Goal: Find specific page/section: Find specific page/section

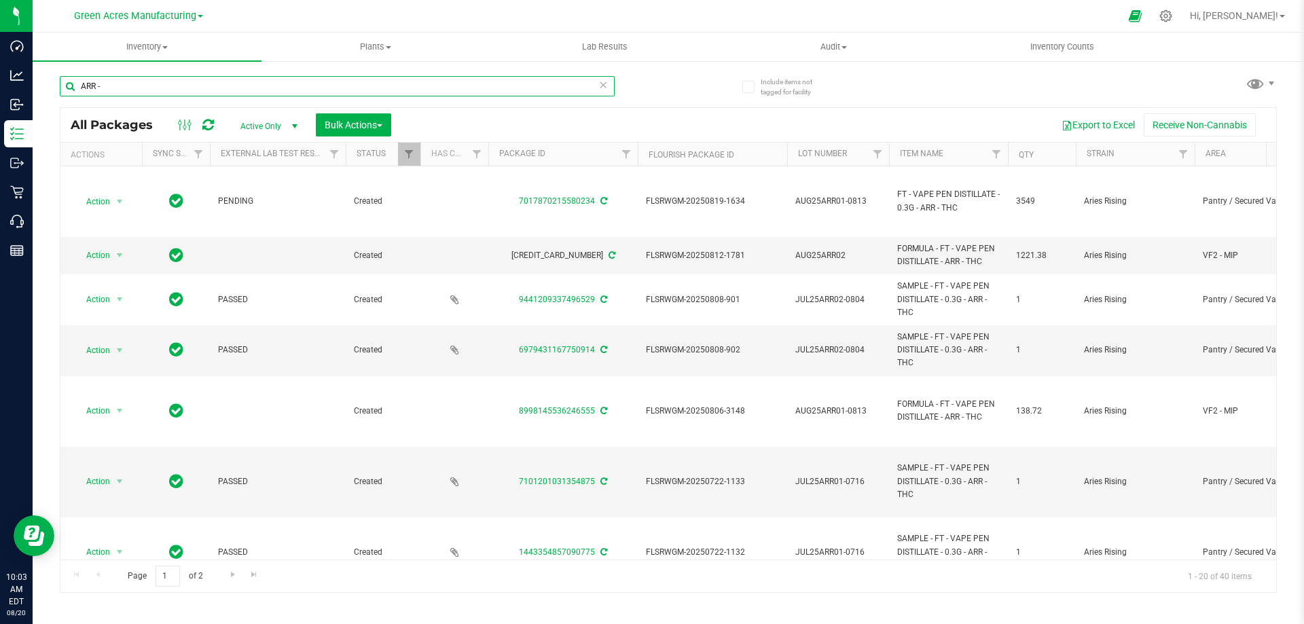
drag, startPoint x: 107, startPoint y: 84, endPoint x: 74, endPoint y: 85, distance: 32.6
click at [74, 85] on input "ARR -" at bounding box center [337, 86] width 555 height 20
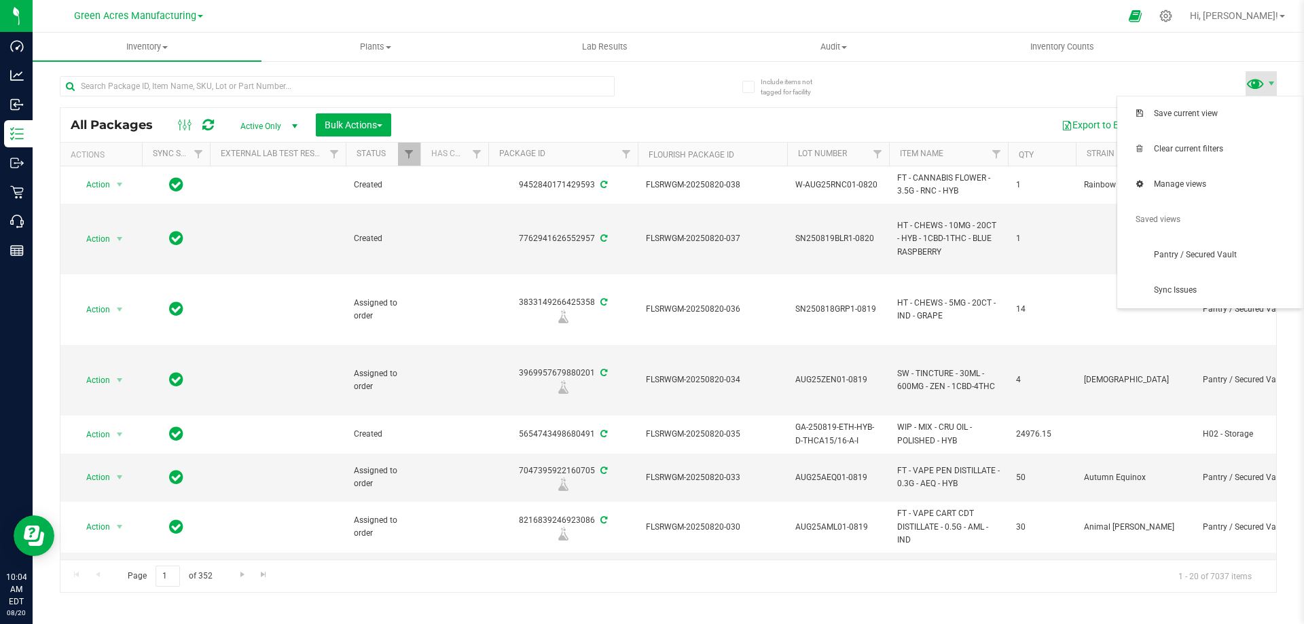
click at [1255, 84] on span at bounding box center [1255, 83] width 20 height 20
click at [1195, 245] on span "Pantry / Secured Vault" at bounding box center [1210, 255] width 170 height 27
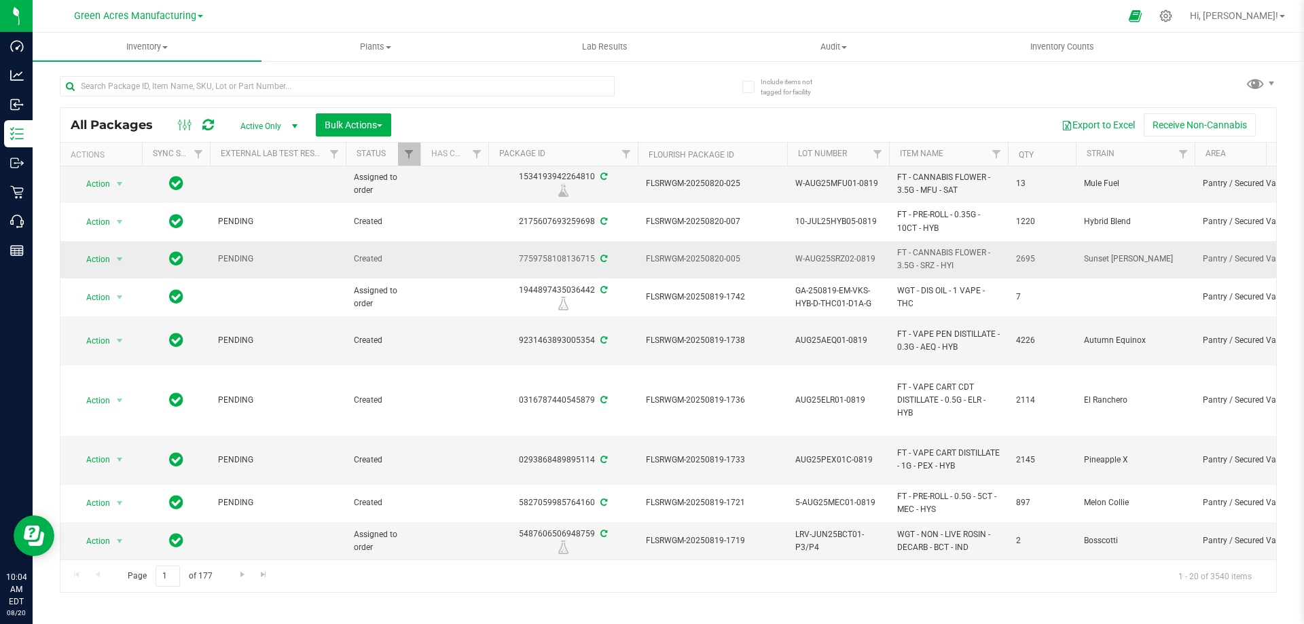
scroll to position [572, 0]
click at [238, 574] on span "Go to the next page" at bounding box center [242, 574] width 11 height 11
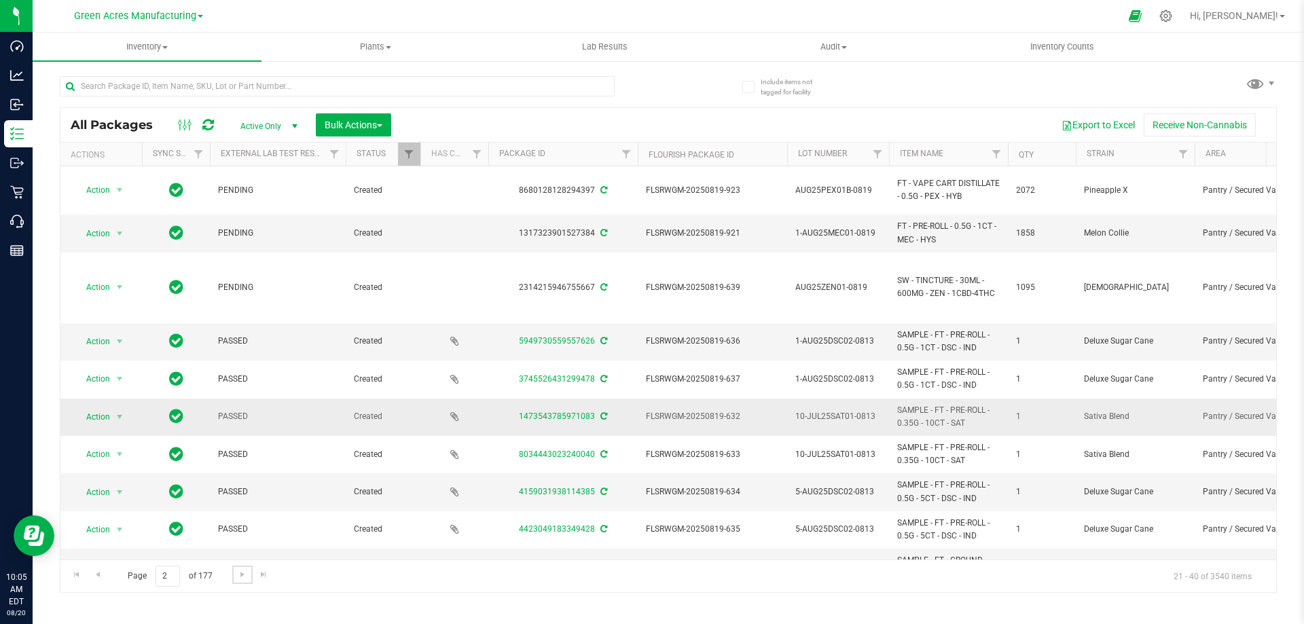
scroll to position [624, 0]
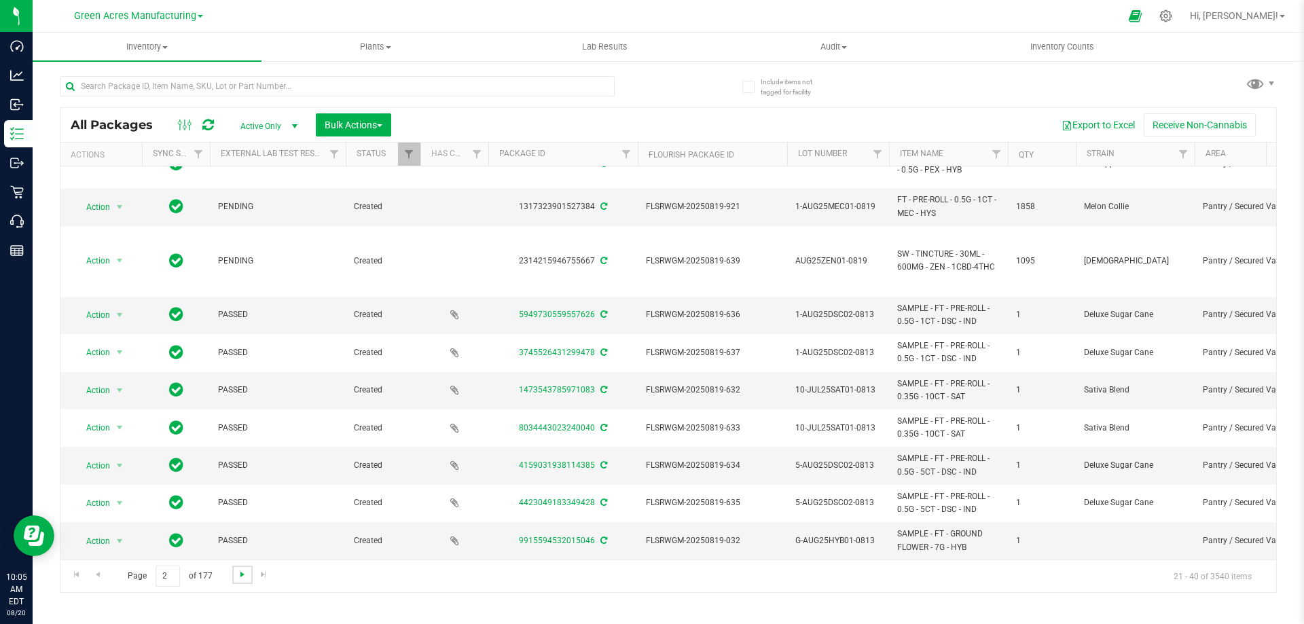
click at [238, 572] on span "Go to the next page" at bounding box center [242, 574] width 11 height 11
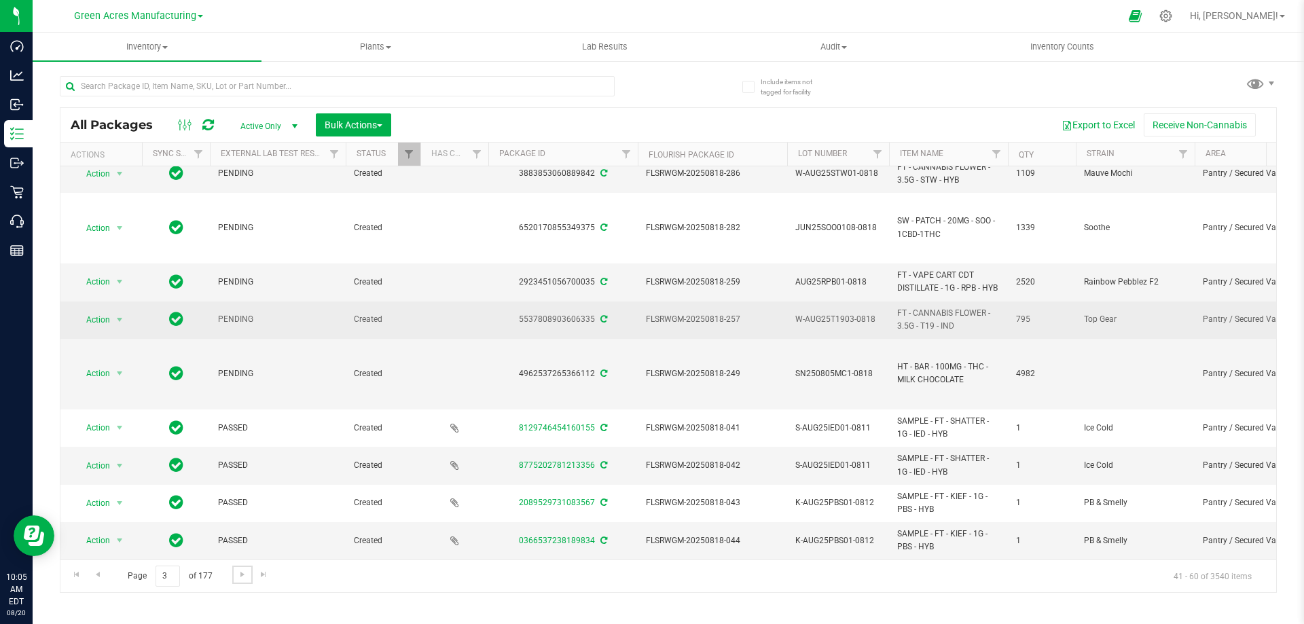
scroll to position [518, 0]
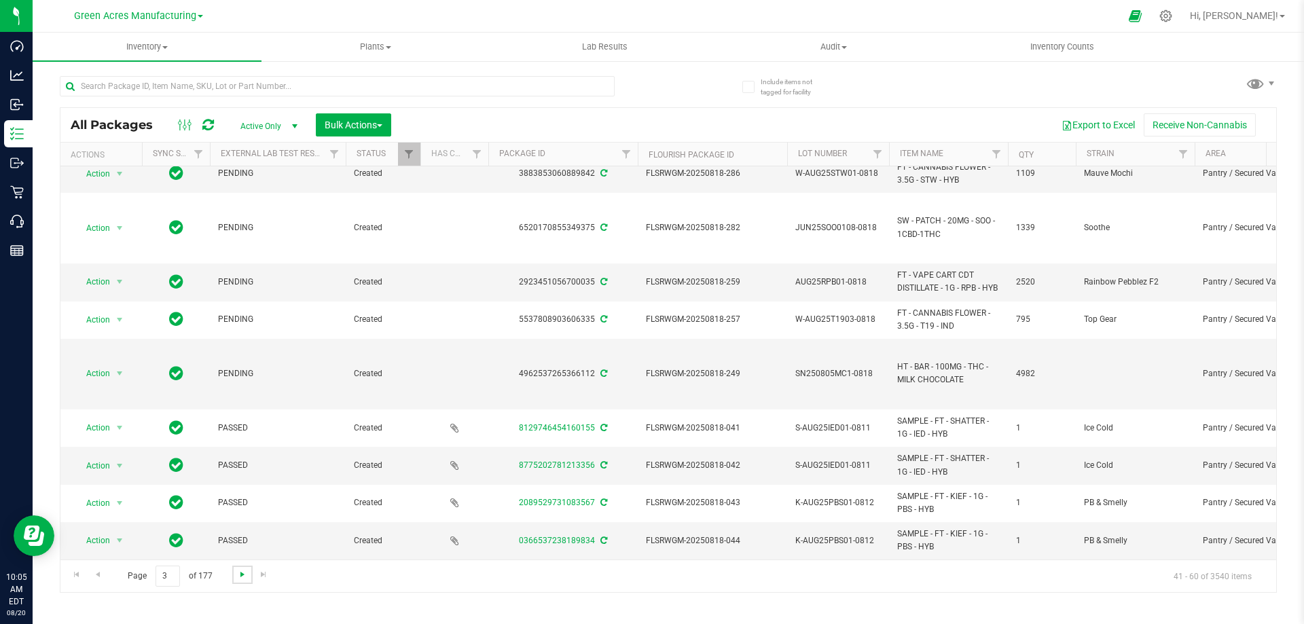
click at [244, 576] on span "Go to the next page" at bounding box center [242, 574] width 11 height 11
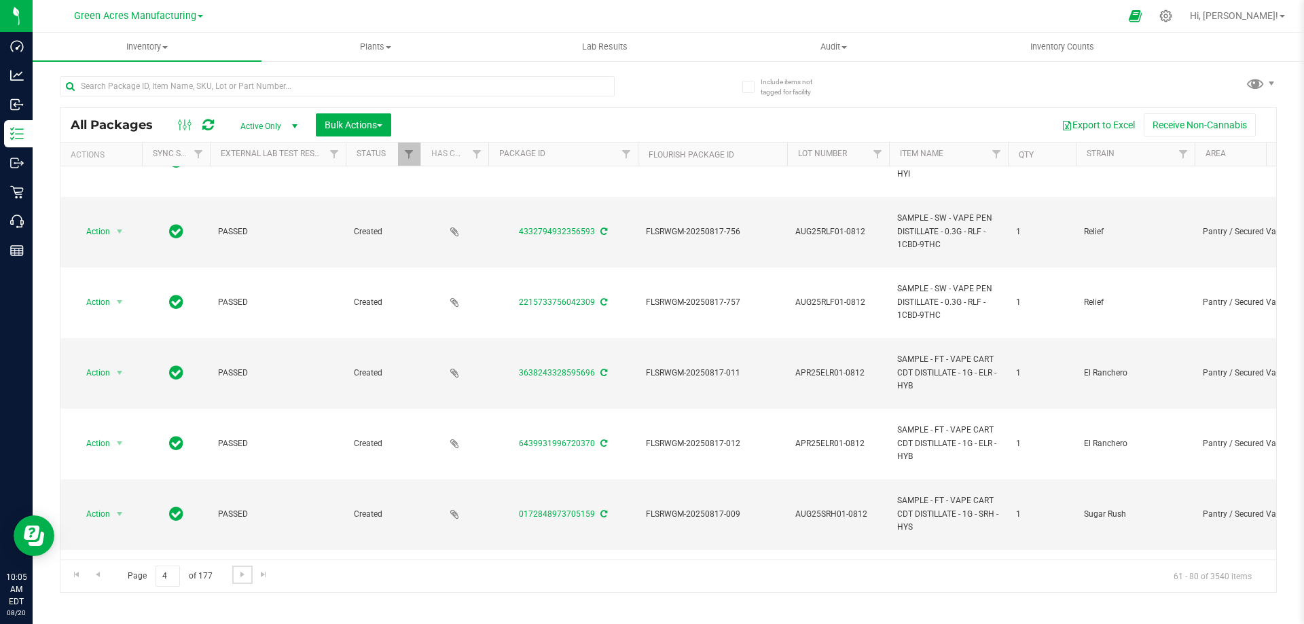
scroll to position [923, 0]
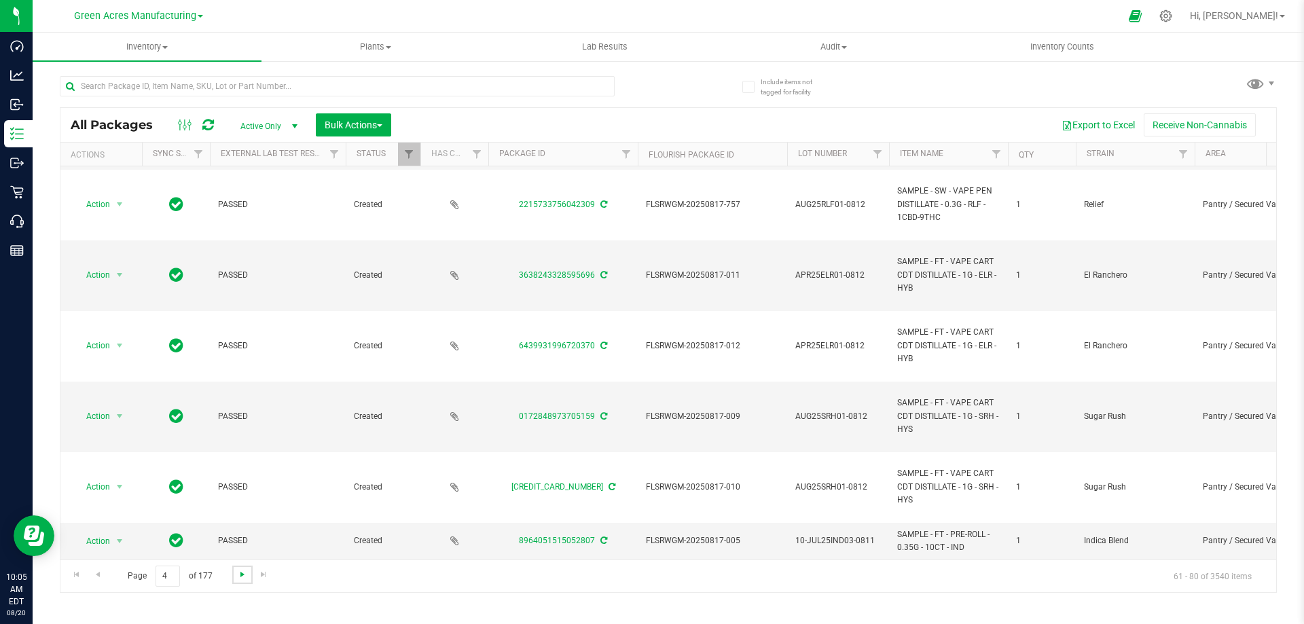
click at [244, 576] on span "Go to the next page" at bounding box center [242, 574] width 11 height 11
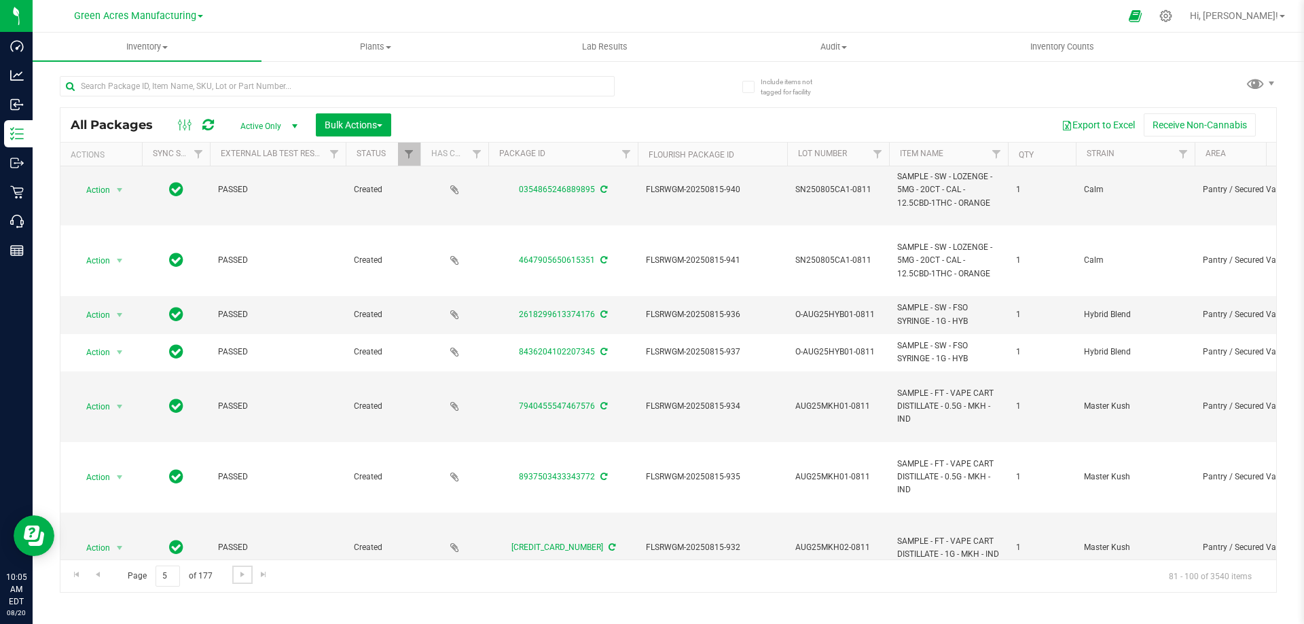
scroll to position [659, 0]
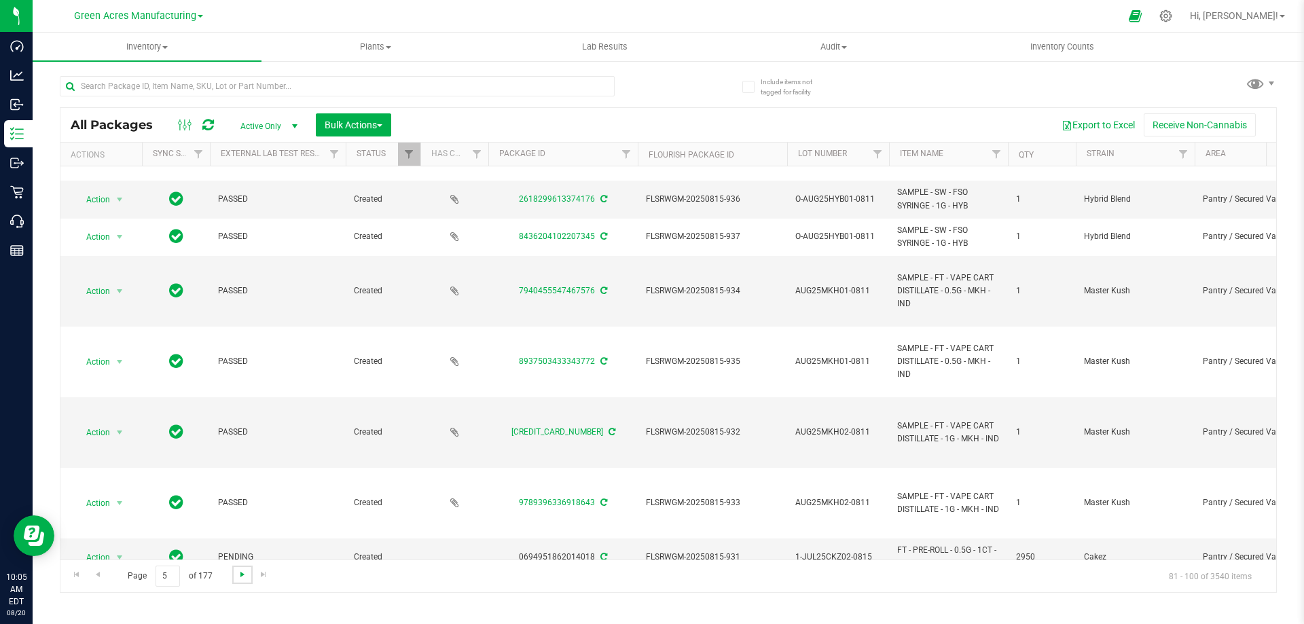
click at [241, 577] on span "Go to the next page" at bounding box center [242, 574] width 11 height 11
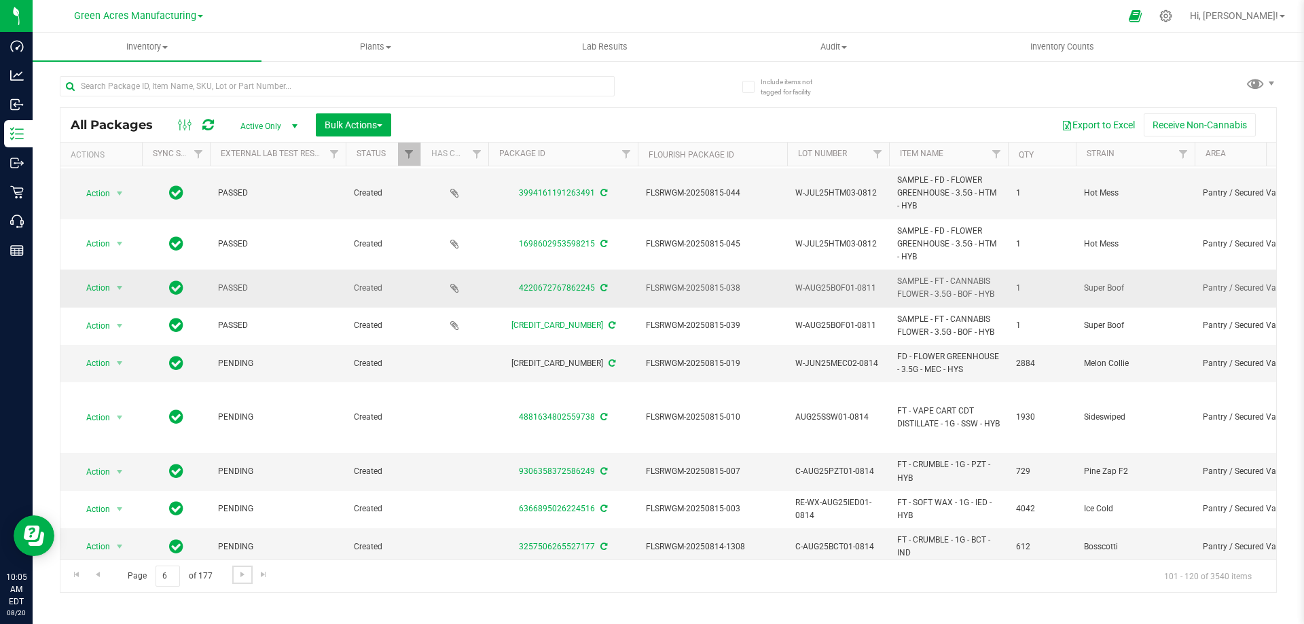
scroll to position [454, 0]
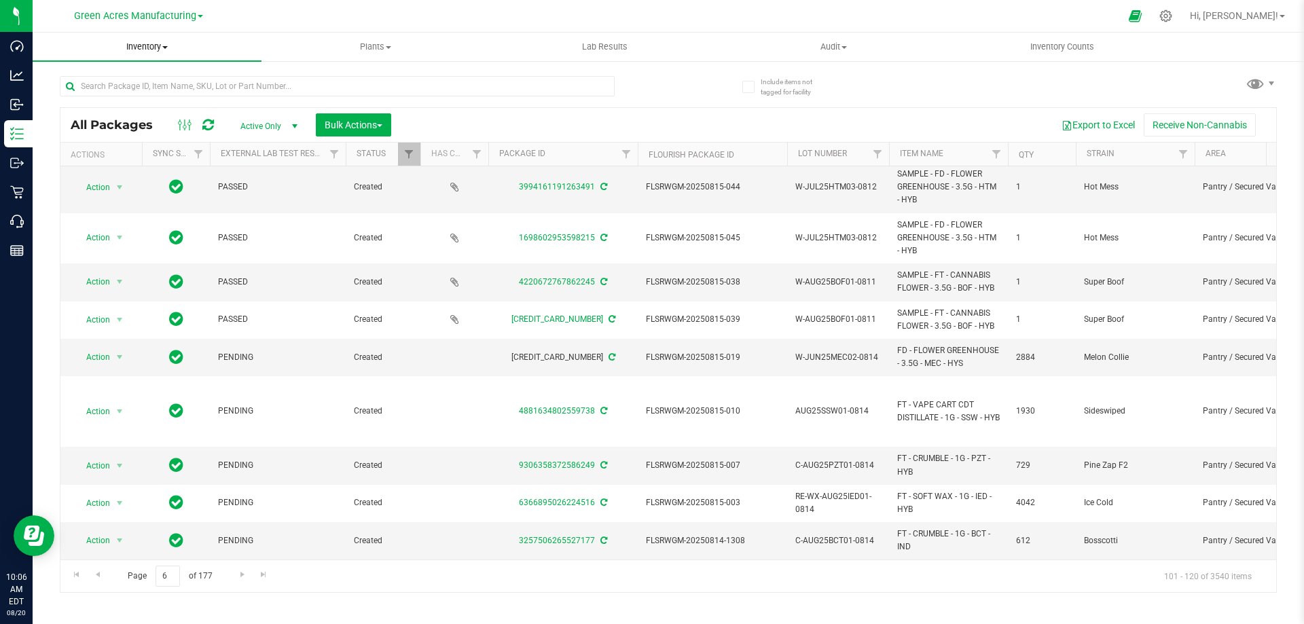
click at [134, 45] on span "Inventory" at bounding box center [147, 47] width 229 height 12
click at [90, 84] on span "All packages" at bounding box center [79, 82] width 93 height 12
